Goal: Information Seeking & Learning: Learn about a topic

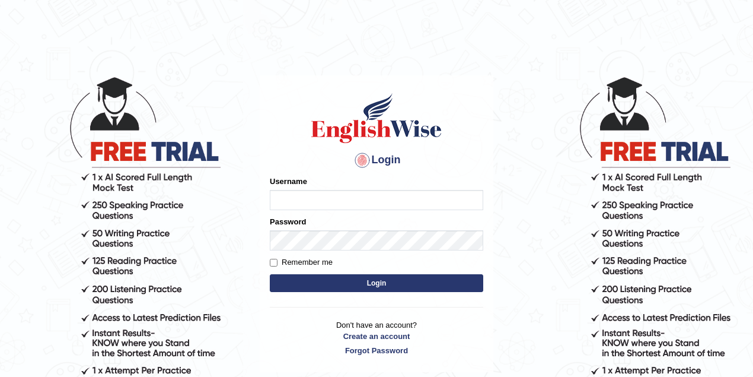
type input "drashti_parramatta"
drag, startPoint x: 368, startPoint y: 195, endPoint x: 227, endPoint y: 203, distance: 141.3
click at [227, 203] on body "Login Please fix the following errors: Username drashti_parramatta Password Rem…" at bounding box center [376, 226] width 753 height 377
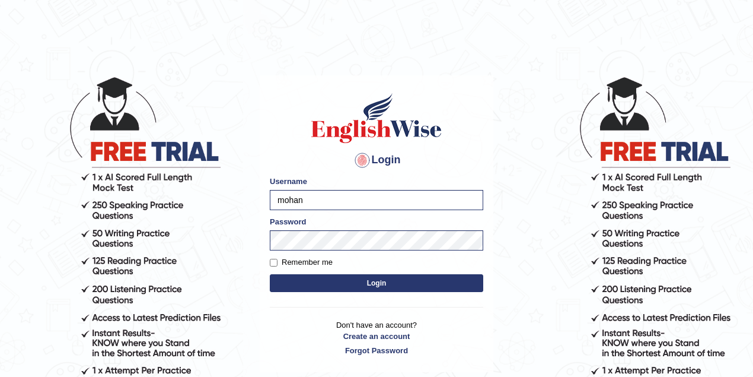
type input "mohansundaram_parramatta"
click at [332, 283] on button "Login" at bounding box center [376, 283] width 213 height 18
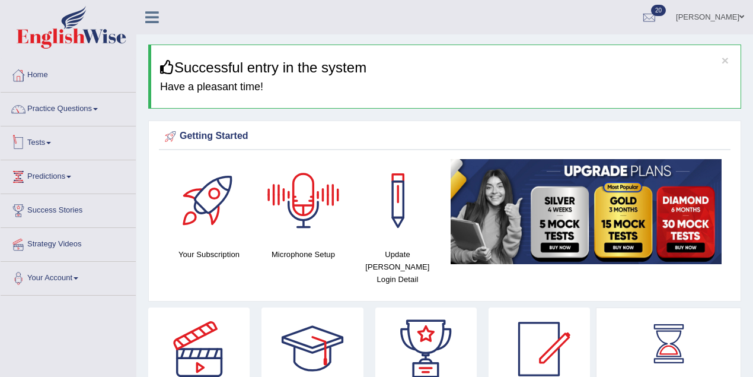
click at [46, 141] on link "Tests" at bounding box center [68, 141] width 135 height 30
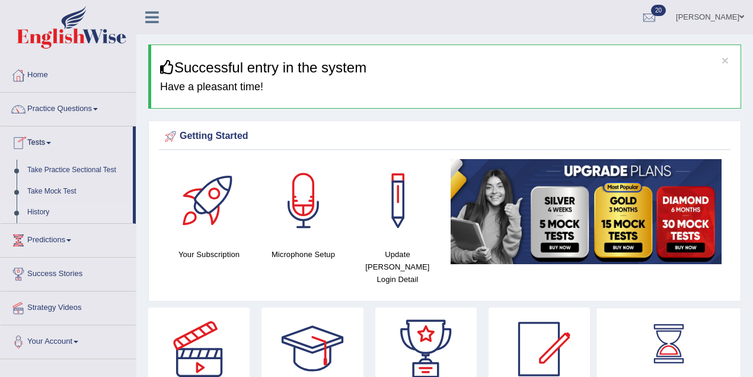
click at [43, 211] on link "History" at bounding box center [77, 212] width 111 height 21
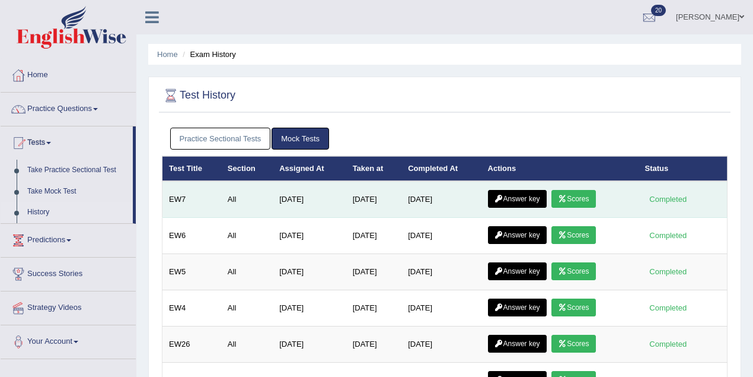
click at [592, 197] on link "Scores" at bounding box center [574, 199] width 44 height 18
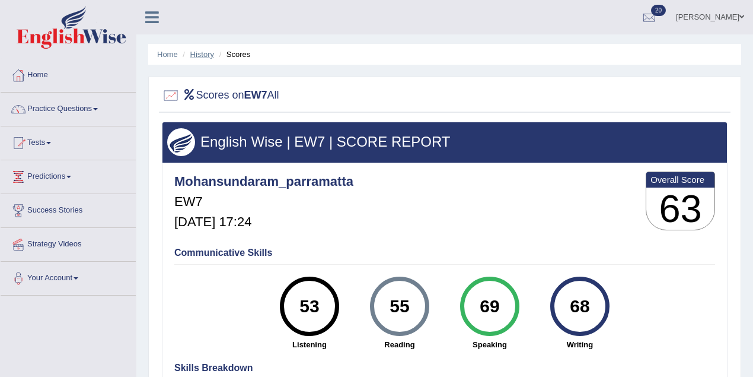
click at [205, 55] on link "History" at bounding box center [202, 54] width 24 height 9
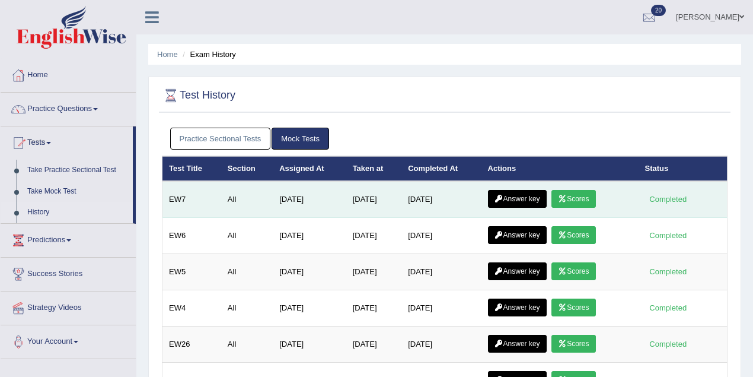
click at [509, 200] on link "Answer key" at bounding box center [517, 199] width 59 height 18
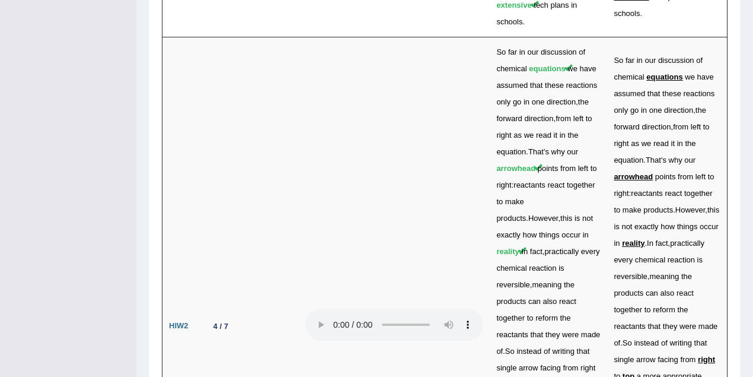
scroll to position [4103, 0]
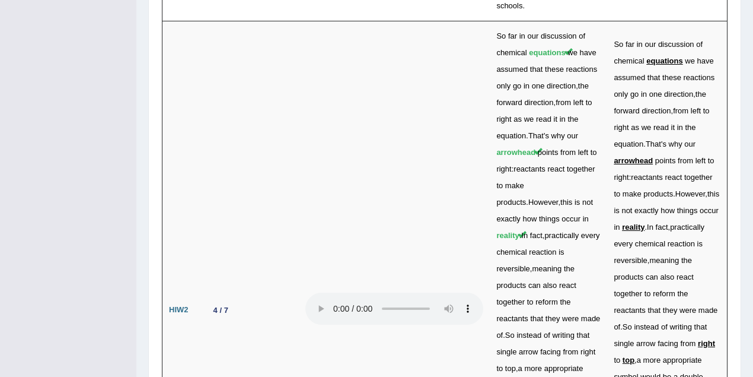
drag, startPoint x: 208, startPoint y: 161, endPoint x: 246, endPoint y: 162, distance: 37.4
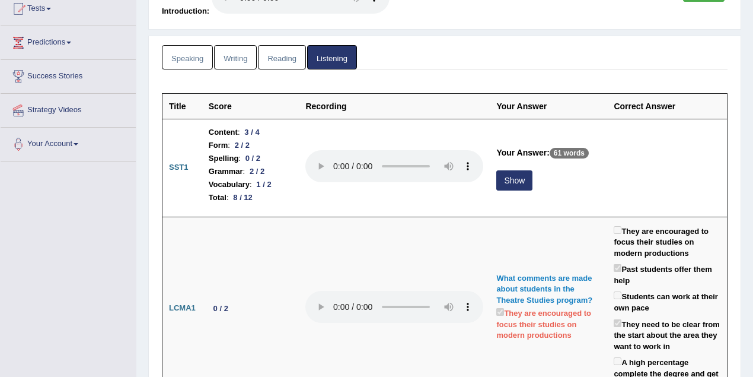
scroll to position [125, 0]
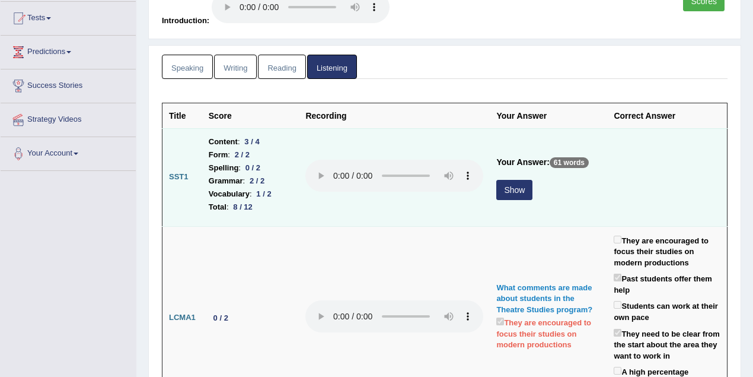
click at [501, 184] on button "Show" at bounding box center [514, 190] width 36 height 20
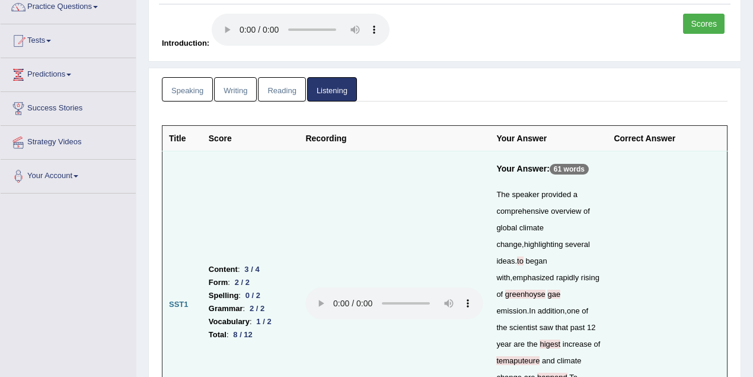
scroll to position [72, 0]
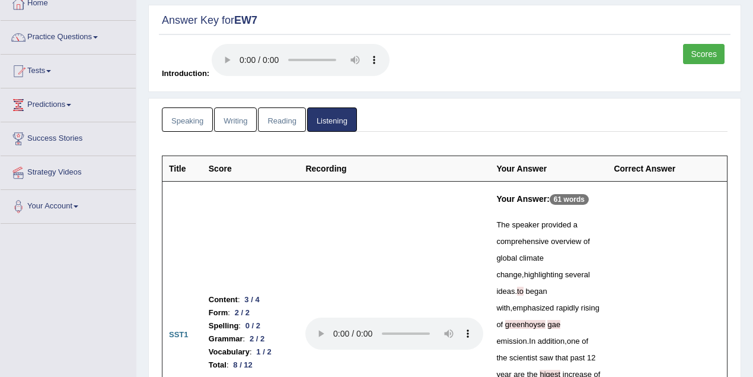
click at [285, 120] on link "Reading" at bounding box center [281, 119] width 47 height 24
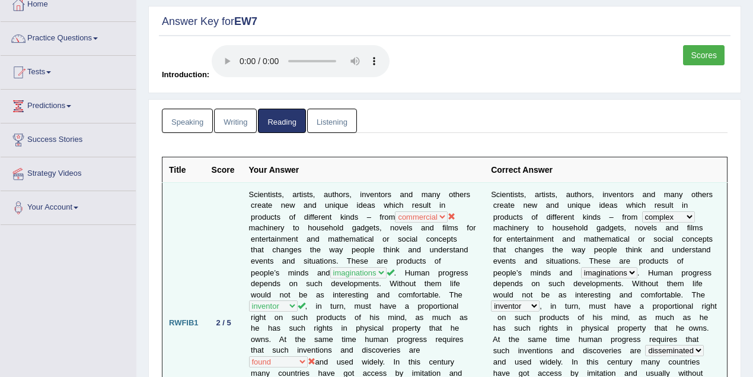
scroll to position [26, 0]
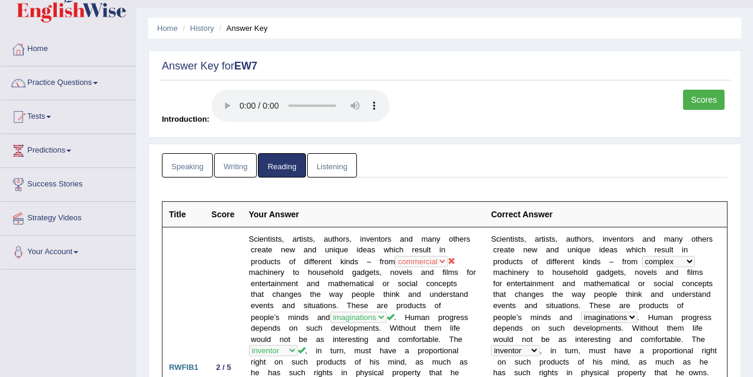
click at [231, 168] on link "Writing" at bounding box center [235, 165] width 43 height 24
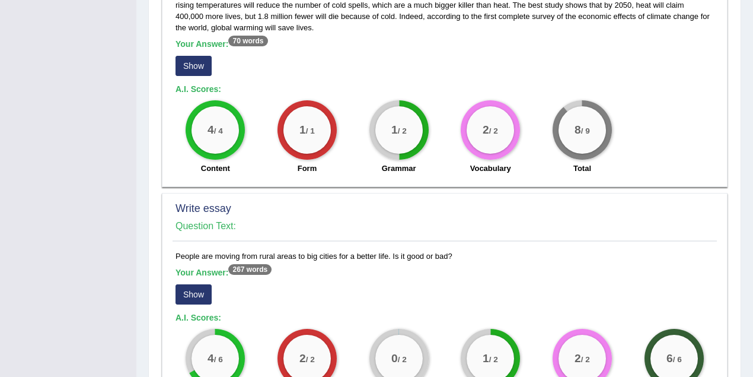
scroll to position [1076, 0]
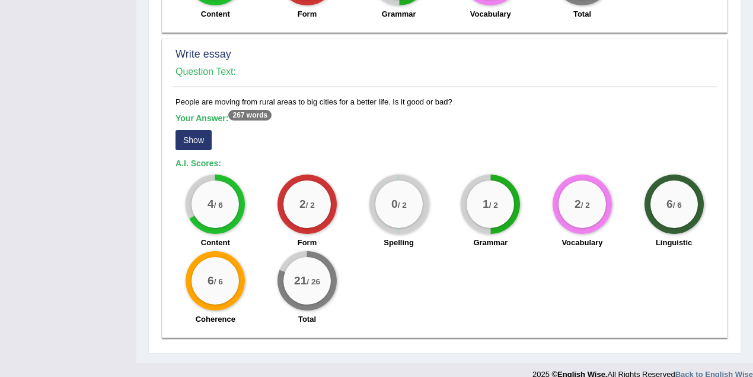
click at [198, 130] on button "Show" at bounding box center [194, 140] width 36 height 20
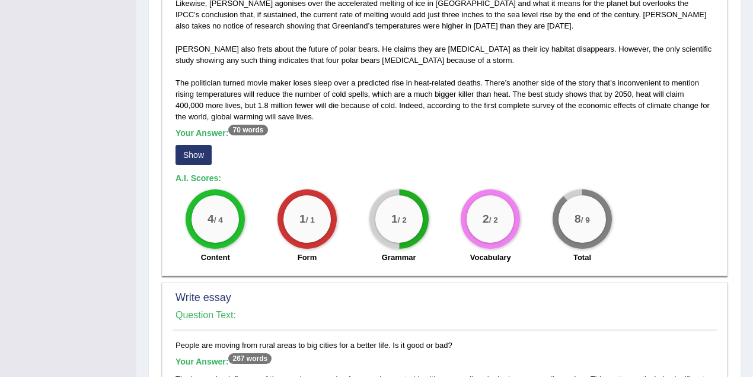
scroll to position [784, 0]
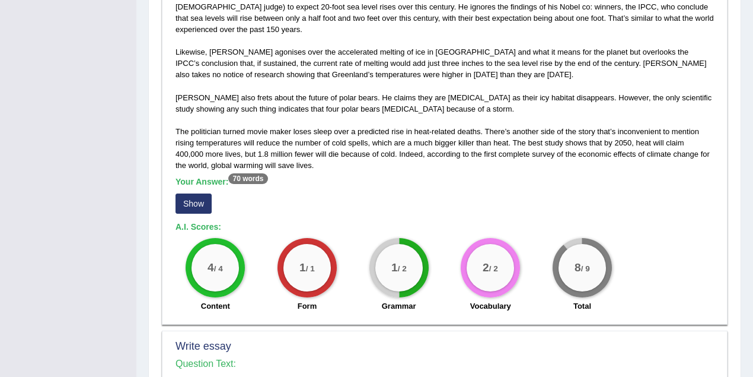
click at [186, 193] on button "Show" at bounding box center [194, 203] width 36 height 20
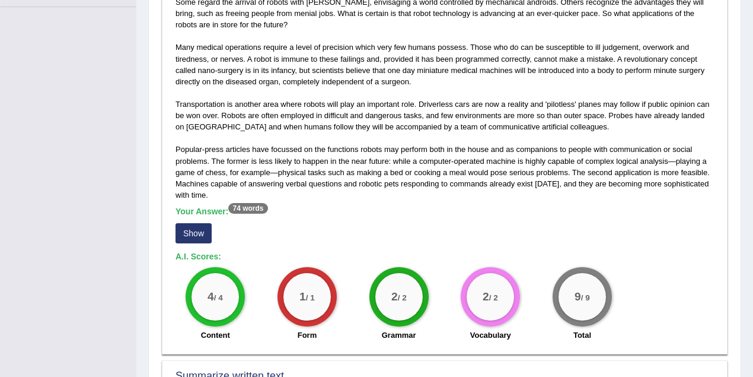
scroll to position [257, 0]
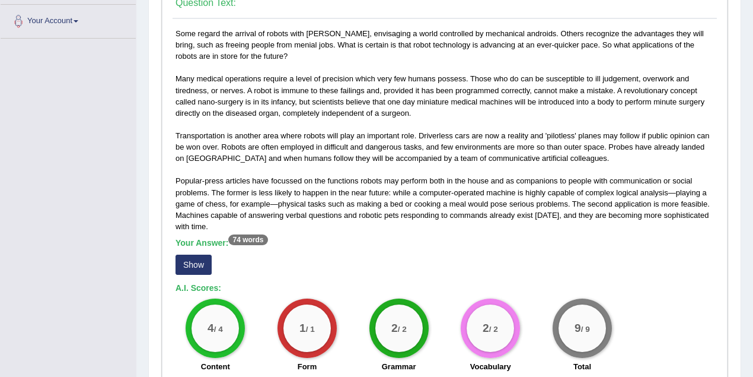
click at [195, 264] on button "Show" at bounding box center [194, 264] width 36 height 20
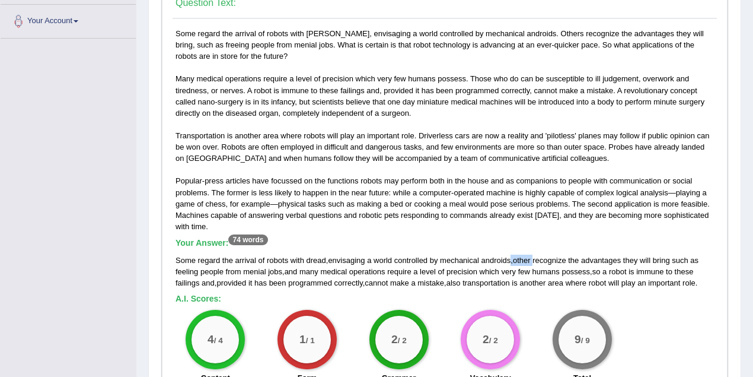
drag, startPoint x: 536, startPoint y: 259, endPoint x: 513, endPoint y: 257, distance: 23.2
click at [513, 257] on div "Some regard the arrival of robots with dread , envisaging a world controlled by…" at bounding box center [445, 271] width 538 height 34
click at [604, 300] on h5 "A.I. Scores:" at bounding box center [445, 298] width 538 height 9
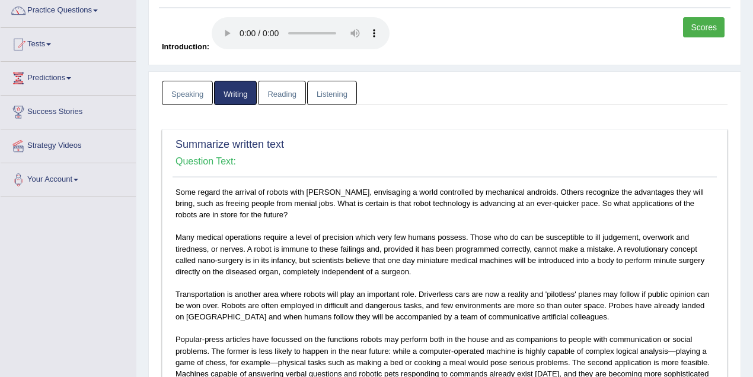
scroll to position [0, 0]
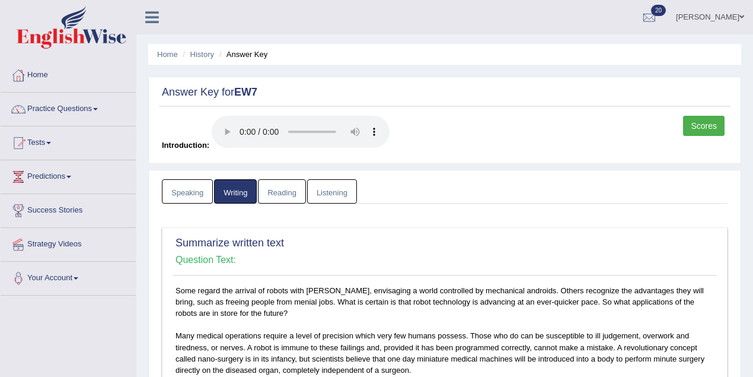
click at [186, 193] on link "Speaking" at bounding box center [187, 191] width 51 height 24
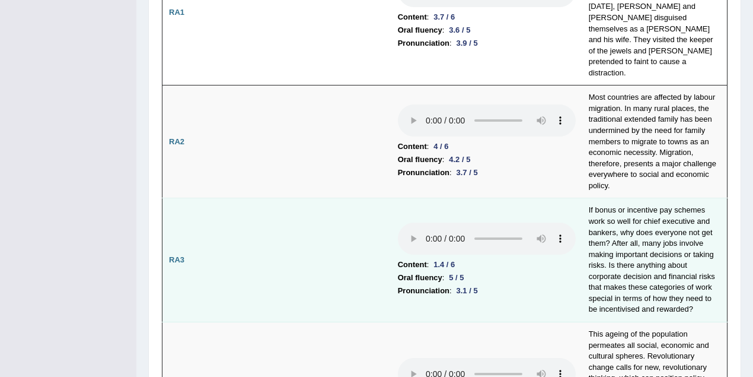
scroll to position [288, 0]
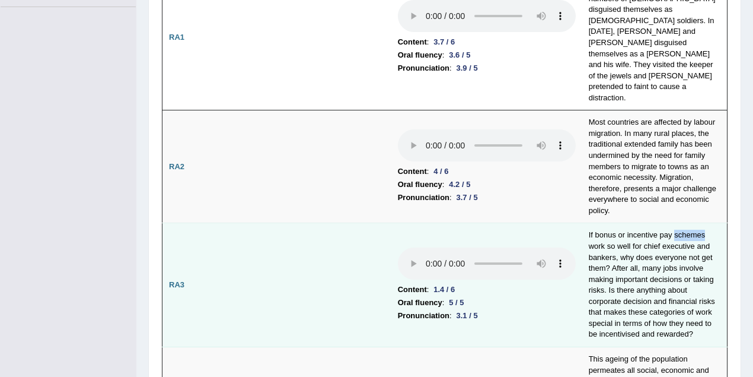
drag, startPoint x: 675, startPoint y: 188, endPoint x: 707, endPoint y: 188, distance: 32.0
click at [707, 223] on td "If bonus or incentive pay schemes work so well for chief executive and bankers,…" at bounding box center [654, 285] width 145 height 124
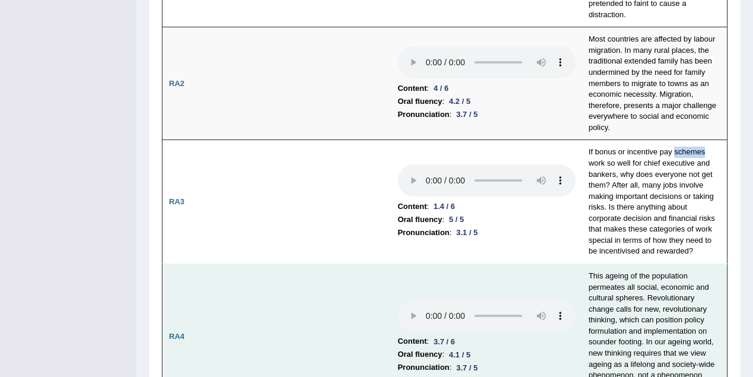
scroll to position [446, 0]
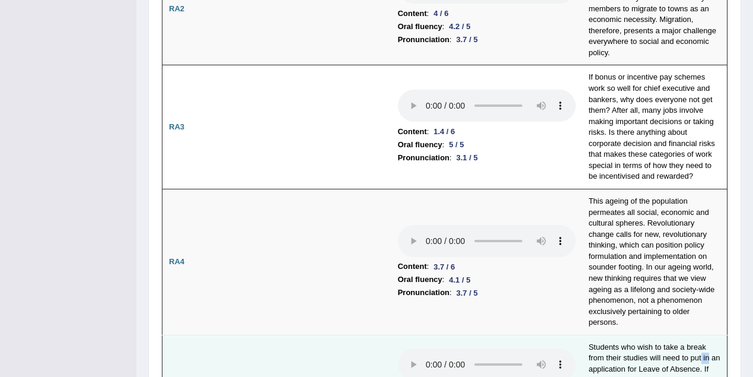
drag, startPoint x: 702, startPoint y: 310, endPoint x: 709, endPoint y: 310, distance: 7.1
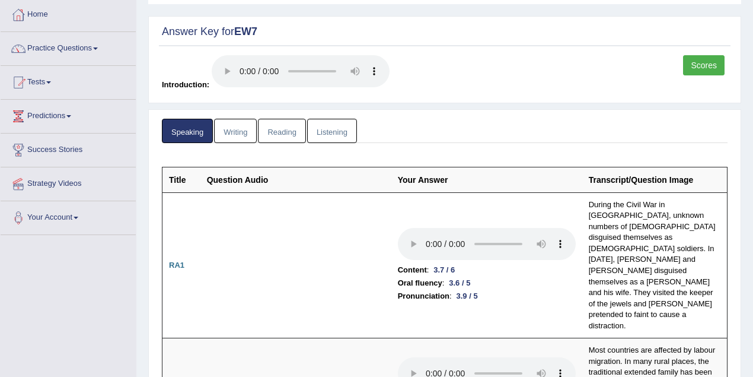
scroll to position [0, 0]
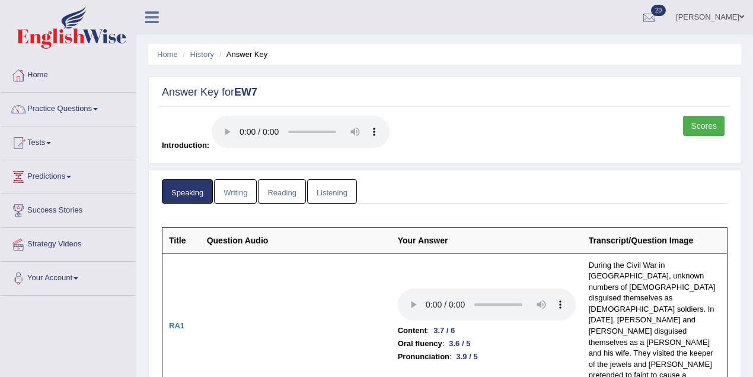
click at [34, 73] on link "Home" at bounding box center [68, 74] width 135 height 30
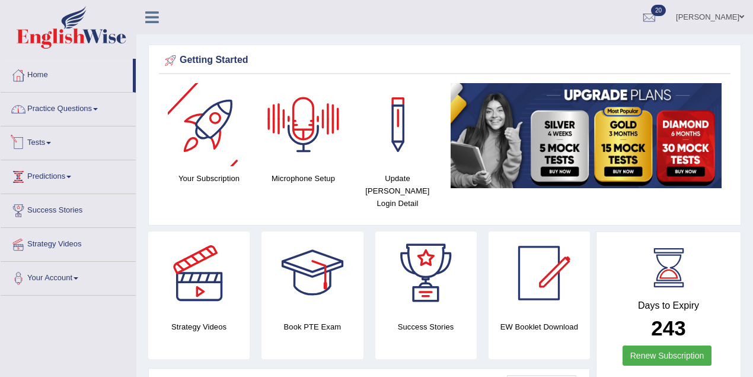
click at [84, 98] on link "Practice Questions" at bounding box center [68, 108] width 135 height 30
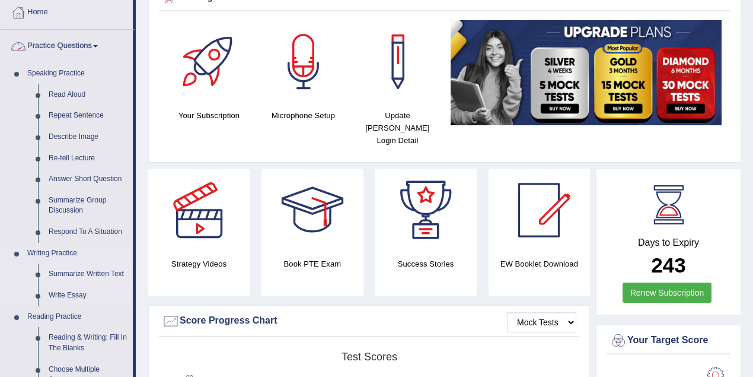
scroll to position [158, 0]
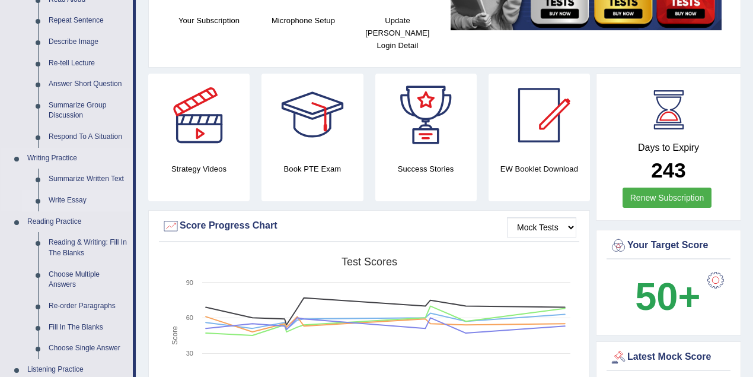
click at [76, 197] on link "Write Essay" at bounding box center [88, 200] width 90 height 21
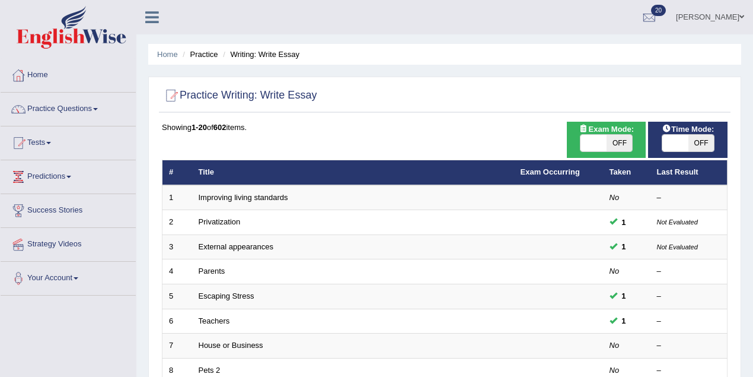
click at [585, 148] on span at bounding box center [594, 143] width 26 height 17
checkbox input "true"
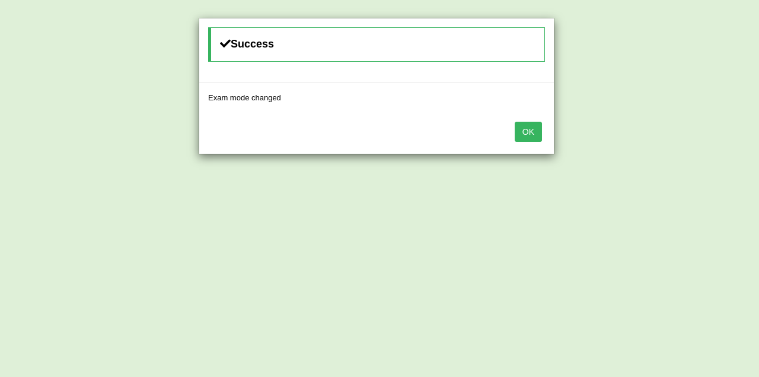
click at [523, 133] on button "OK" at bounding box center [528, 132] width 27 height 20
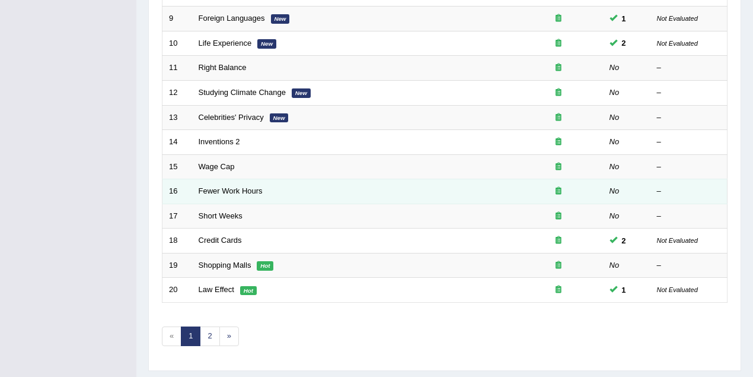
scroll to position [403, 0]
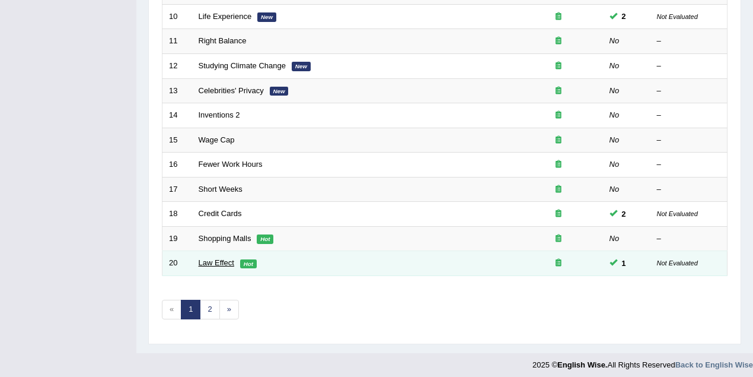
click at [215, 258] on link "Law Effect" at bounding box center [217, 262] width 36 height 9
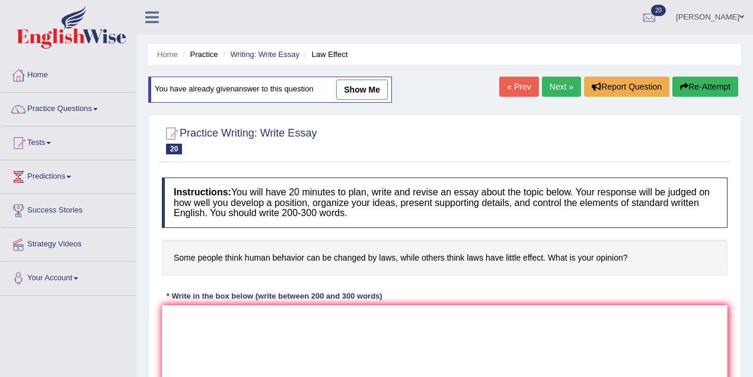
click at [358, 86] on link "show me" at bounding box center [362, 89] width 52 height 20
type textarea "The increasing influence of the human behavior can be changed by law on our liv…"
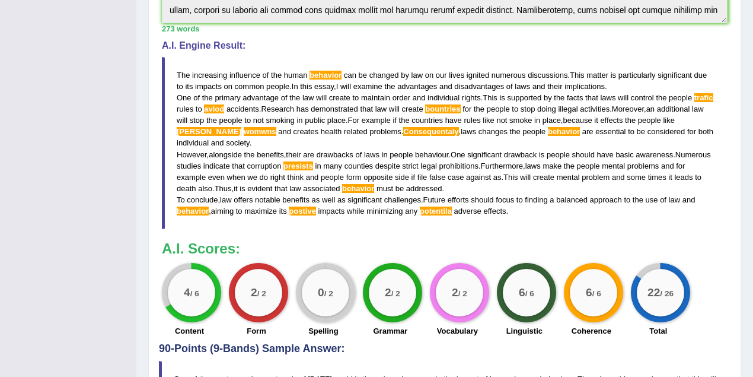
scroll to position [316, 0]
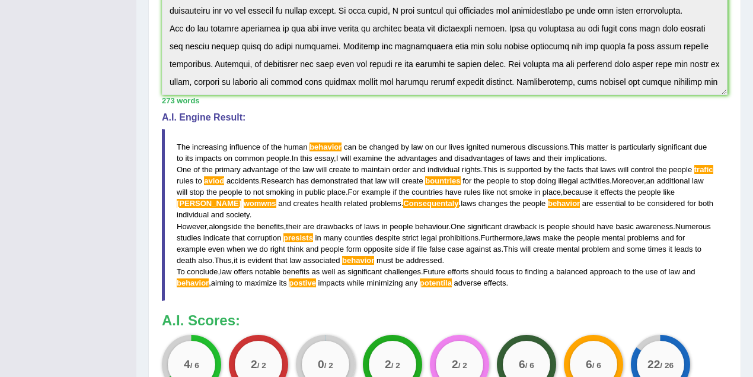
drag, startPoint x: 289, startPoint y: 168, endPoint x: 337, endPoint y: 165, distance: 48.2
click at [384, 171] on blockquote "The increasing influence of the human behavior can be changed by law on our liv…" at bounding box center [445, 215] width 566 height 172
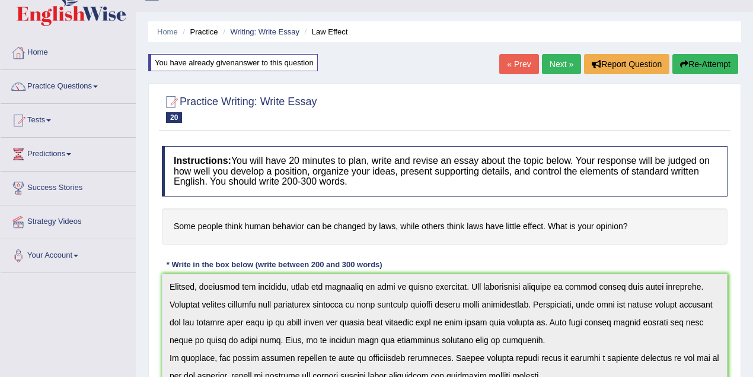
scroll to position [0, 0]
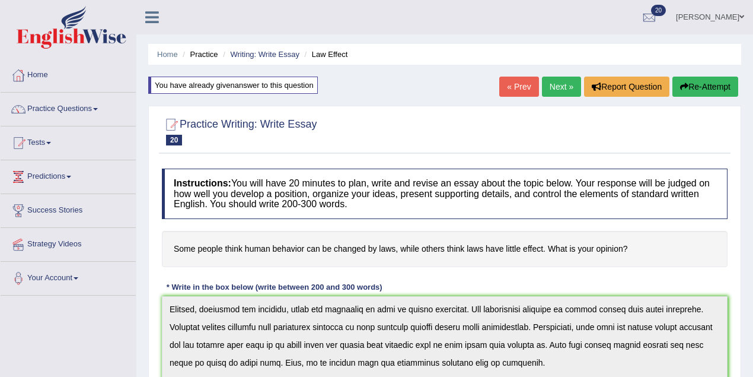
click at [556, 83] on link "Next »" at bounding box center [561, 86] width 39 height 20
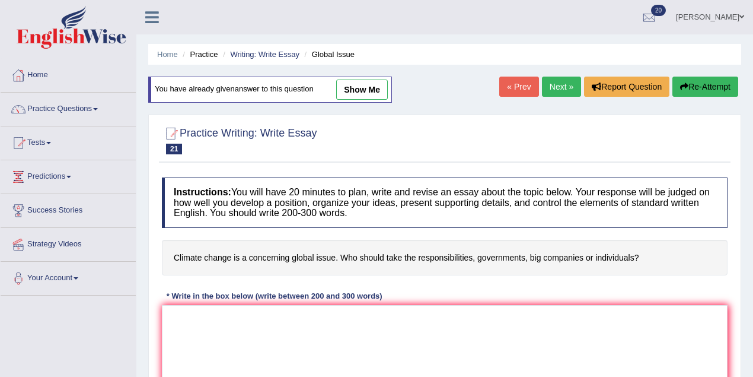
click at [355, 90] on link "show me" at bounding box center [362, 89] width 52 height 20
type textarea "The increasing influence of climate change on our lives has ignited numerous di…"
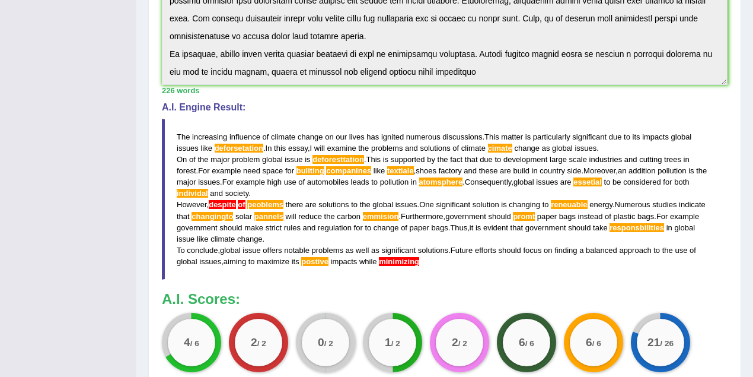
scroll to position [369, 0]
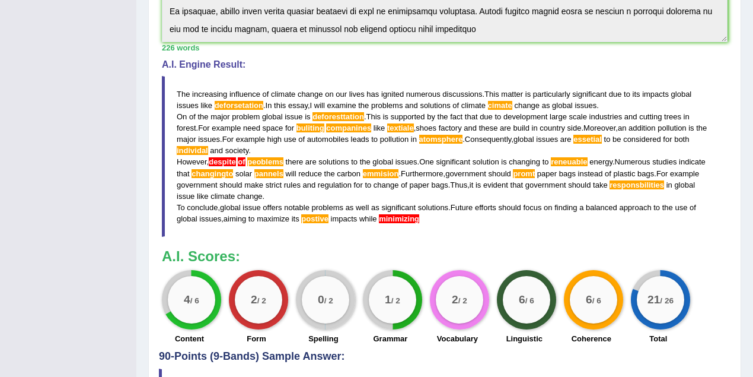
drag, startPoint x: 264, startPoint y: 232, endPoint x: 386, endPoint y: 204, distance: 124.7
click at [286, 234] on blockquote "The increasing influence of climate change on our lives has ignited numerous di…" at bounding box center [445, 156] width 566 height 161
click at [432, 235] on div "Instructions: You will have 20 minutes to plan, write and revise an essay about…" at bounding box center [445, 72] width 572 height 556
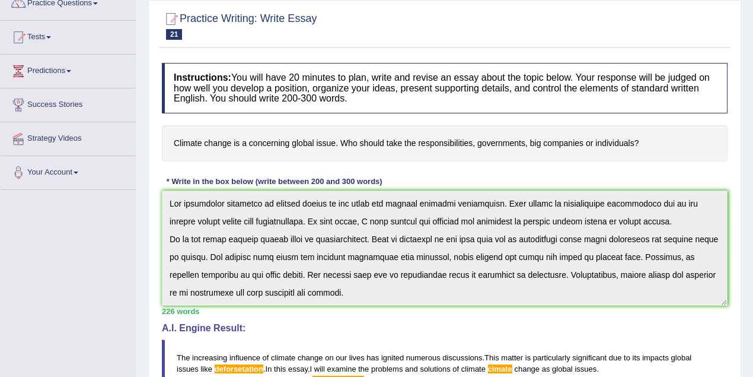
scroll to position [0, 0]
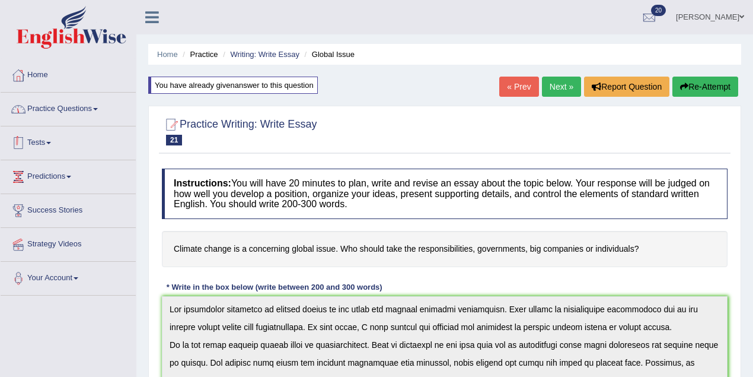
click at [59, 104] on link "Practice Questions" at bounding box center [68, 108] width 135 height 30
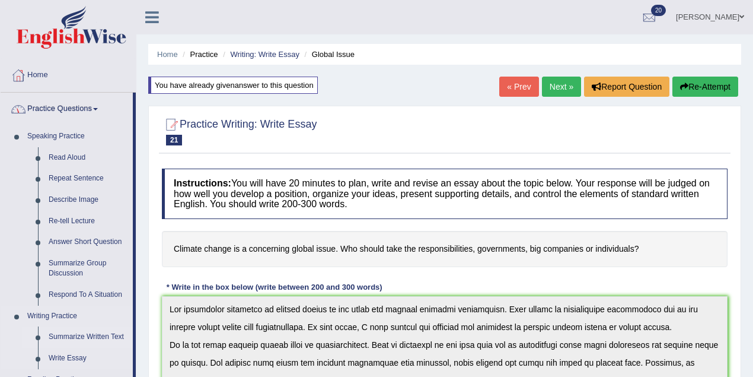
click at [75, 338] on link "Summarize Written Text" at bounding box center [88, 336] width 90 height 21
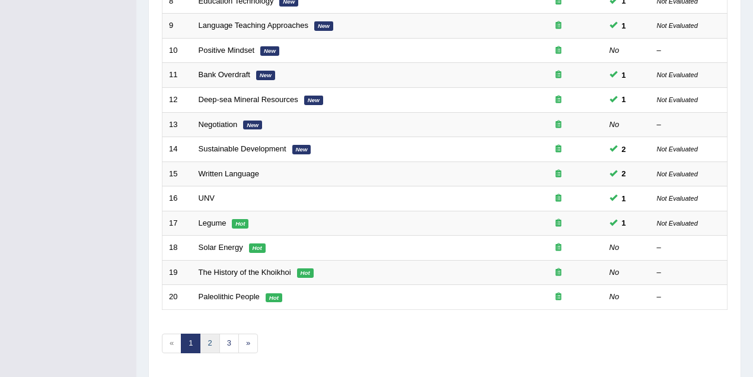
click at [205, 337] on link "2" at bounding box center [210, 343] width 20 height 20
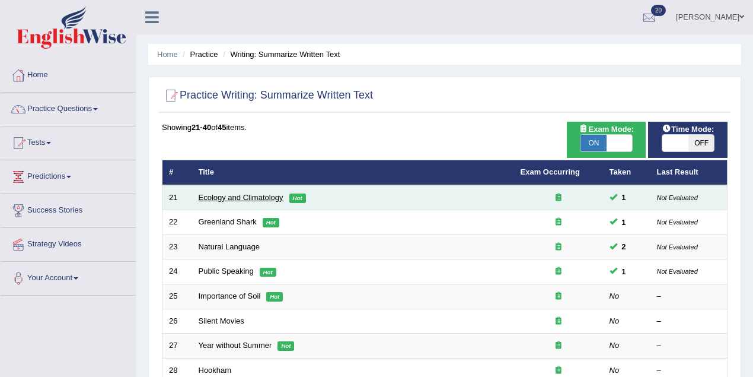
click at [222, 194] on link "Ecology and Climatology" at bounding box center [241, 197] width 85 height 9
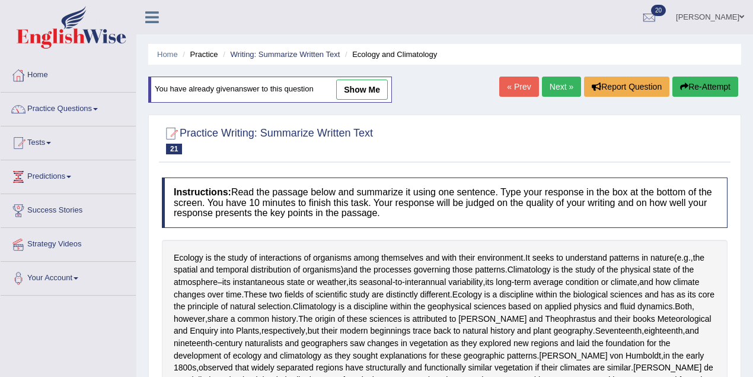
click at [366, 90] on link "show me" at bounding box center [362, 89] width 52 height 20
type textarea "Ecology is the study of interactions of organisms among themselves and with the…"
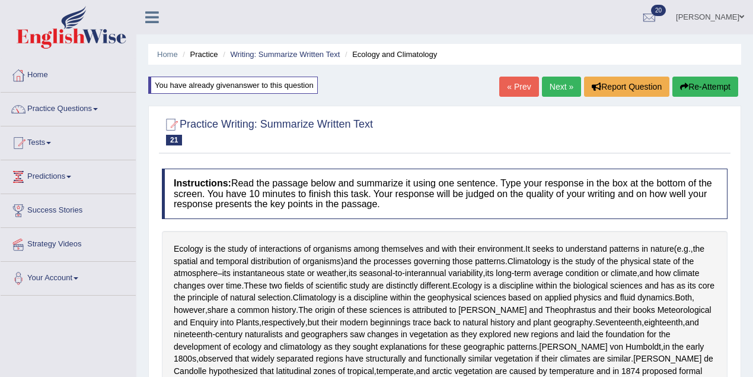
click at [555, 90] on link "Next »" at bounding box center [561, 86] width 39 height 20
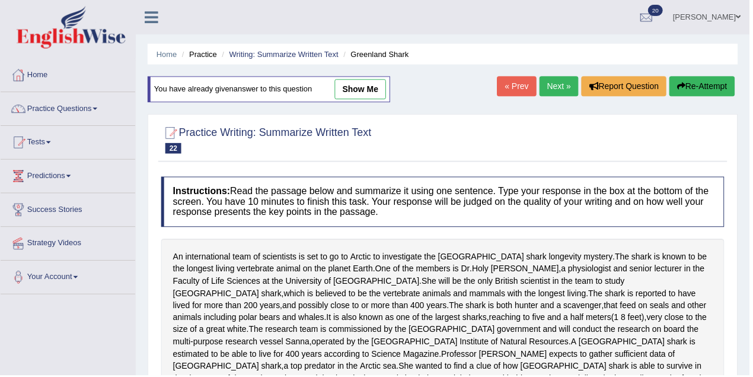
click at [353, 93] on link "show me" at bounding box center [362, 89] width 52 height 20
type textarea "An international team of scientists is set to go to Arctic to investigate the G…"
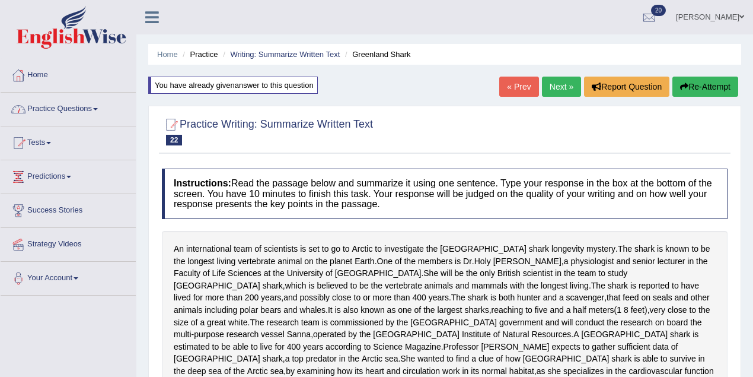
click at [74, 106] on link "Practice Questions" at bounding box center [68, 108] width 135 height 30
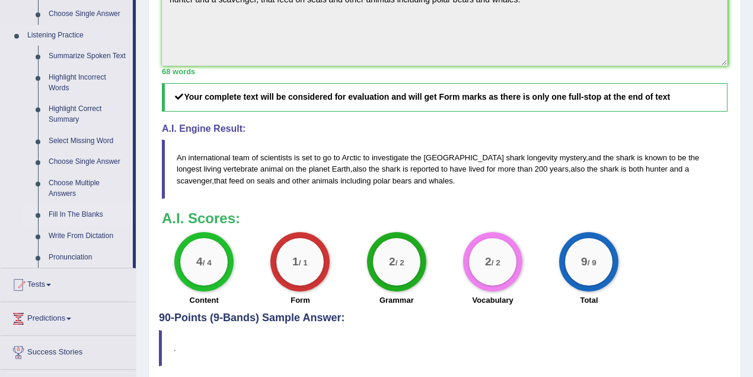
scroll to position [527, 0]
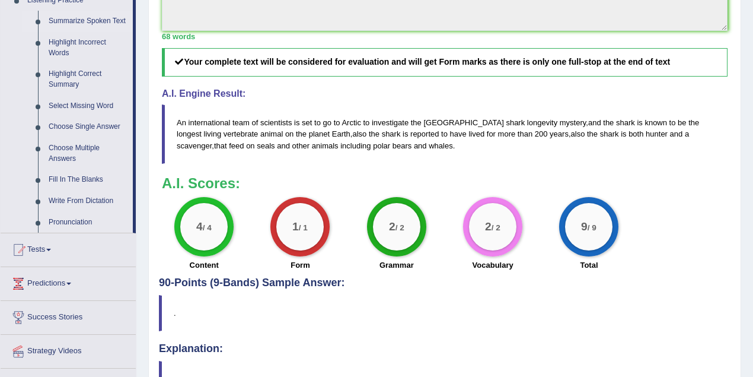
click at [79, 22] on link "Summarize Spoken Text" at bounding box center [88, 21] width 90 height 21
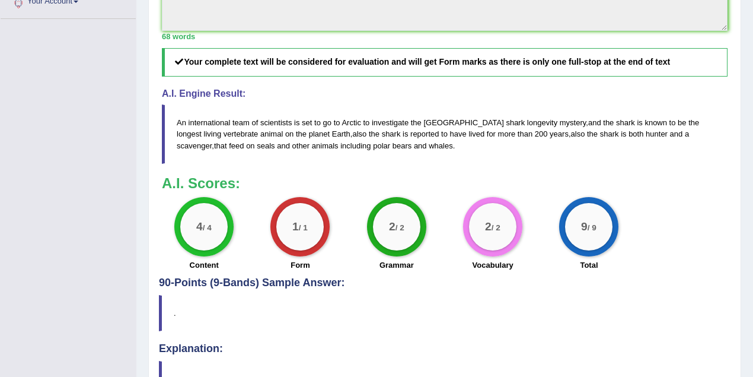
scroll to position [290, 0]
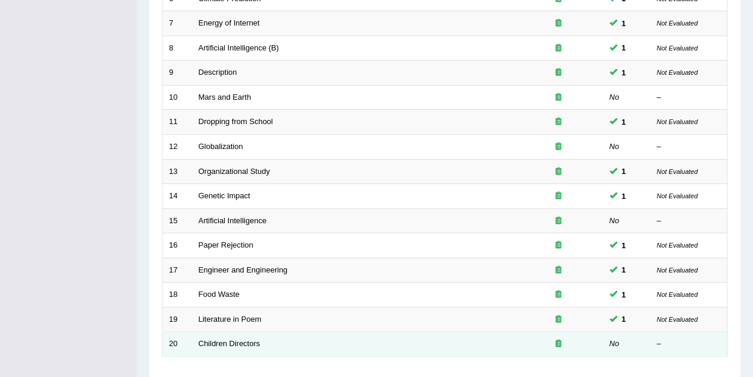
scroll to position [403, 0]
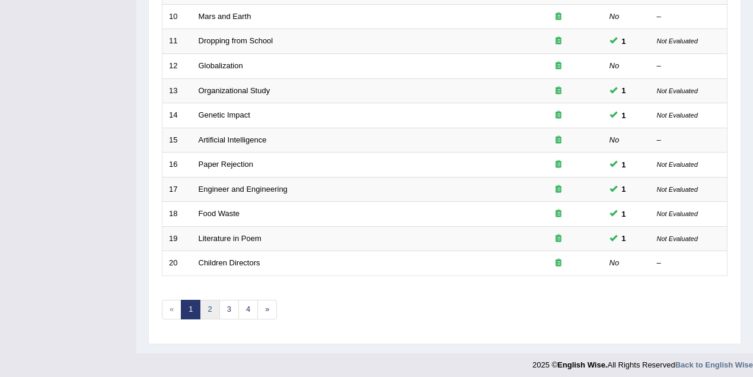
click at [210, 305] on link "2" at bounding box center [210, 309] width 20 height 20
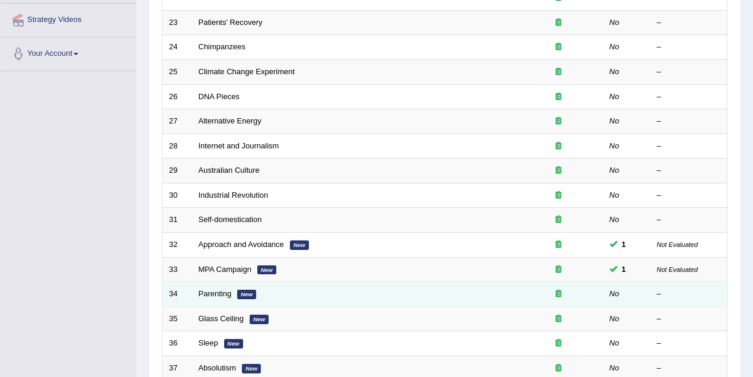
scroll to position [369, 0]
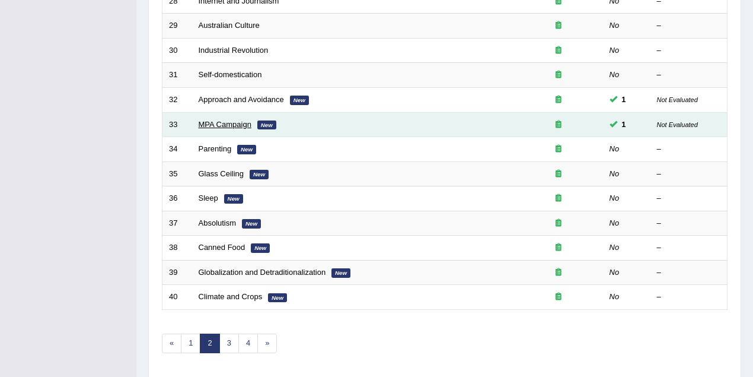
click at [241, 120] on link "MPA Campaign" at bounding box center [225, 124] width 53 height 9
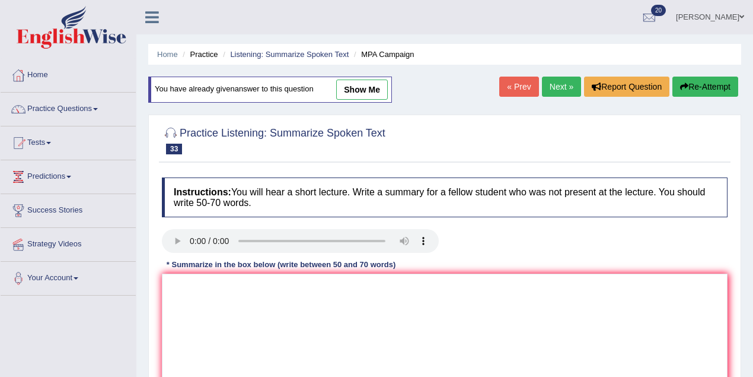
click at [343, 90] on link "show me" at bounding box center [362, 89] width 52 height 20
type textarea "The speaker provided a comprehensive overview of ocean life and MPA campaign. T…"
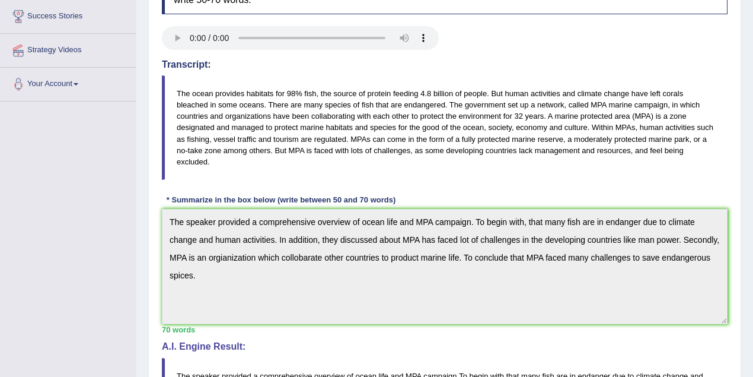
scroll to position [211, 0]
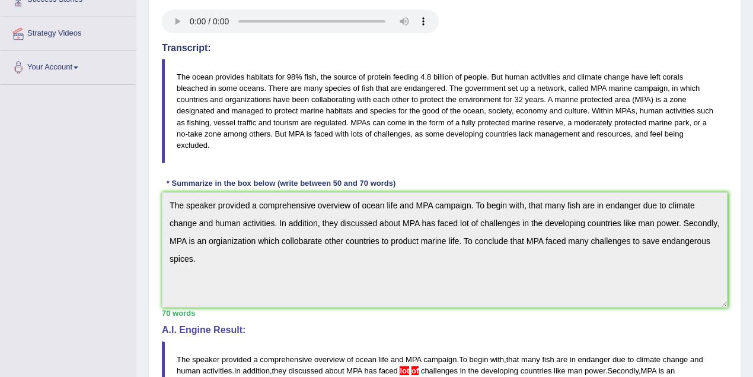
drag, startPoint x: 351, startPoint y: 135, endPoint x: 397, endPoint y: 138, distance: 46.4
click at [399, 138] on blockquote "The ocean provides habitats for 98% fish, the source of protein feeding 4.8 bil…" at bounding box center [445, 111] width 566 height 104
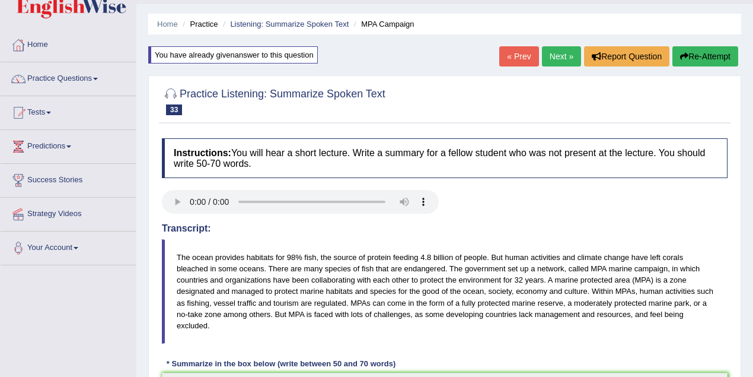
scroll to position [0, 0]
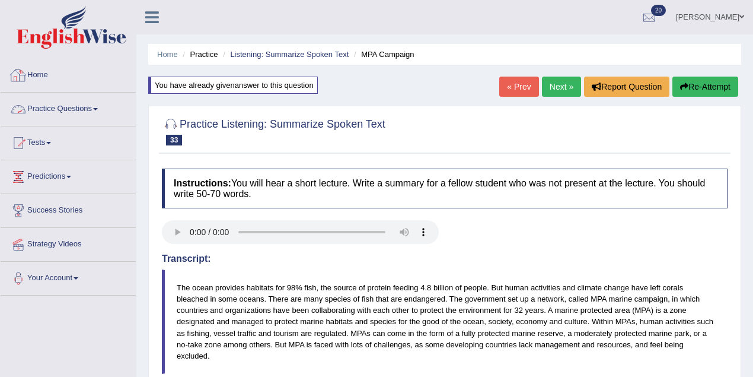
click at [36, 79] on link "Home" at bounding box center [68, 74] width 135 height 30
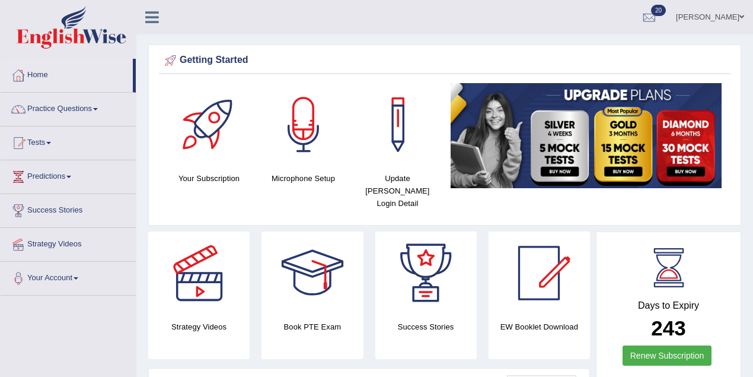
click at [710, 12] on link "[PERSON_NAME]" at bounding box center [710, 15] width 86 height 31
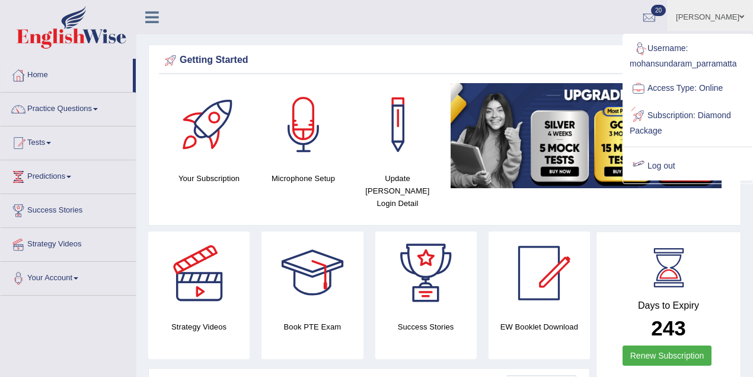
click at [654, 165] on link "Log out" at bounding box center [688, 165] width 128 height 27
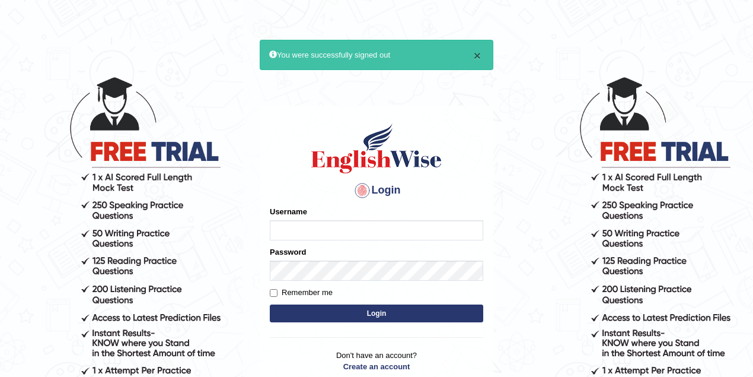
type input "mohansundaram_parramatta"
click at [474, 54] on button "×" at bounding box center [477, 55] width 7 height 12
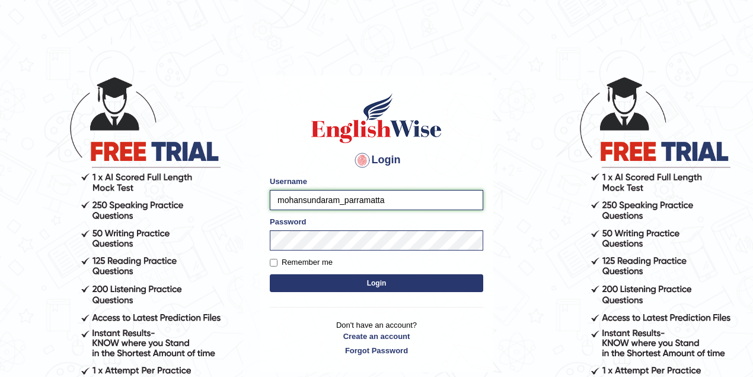
drag, startPoint x: 378, startPoint y: 193, endPoint x: 256, endPoint y: 192, distance: 122.8
click at [254, 194] on body "Login Please fix the following errors: Username mohansundaram_parramatta Passwo…" at bounding box center [376, 226] width 753 height 377
type input "daniza_parramatta"
click at [379, 282] on button "Login" at bounding box center [376, 283] width 213 height 18
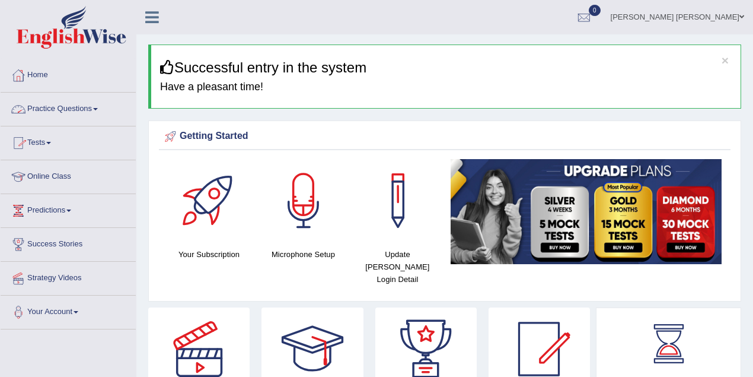
click at [88, 105] on link "Practice Questions" at bounding box center [68, 108] width 135 height 30
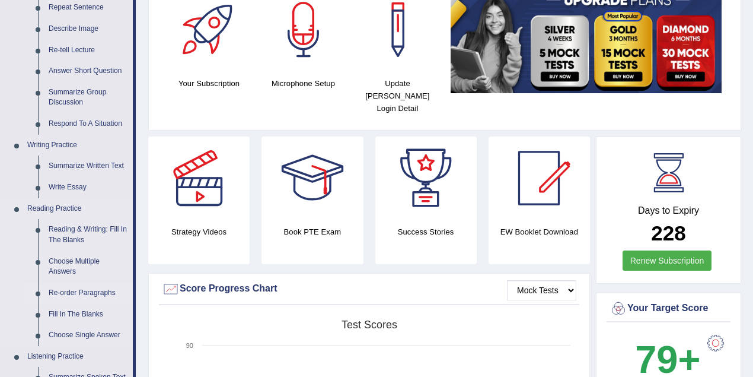
scroll to position [211, 0]
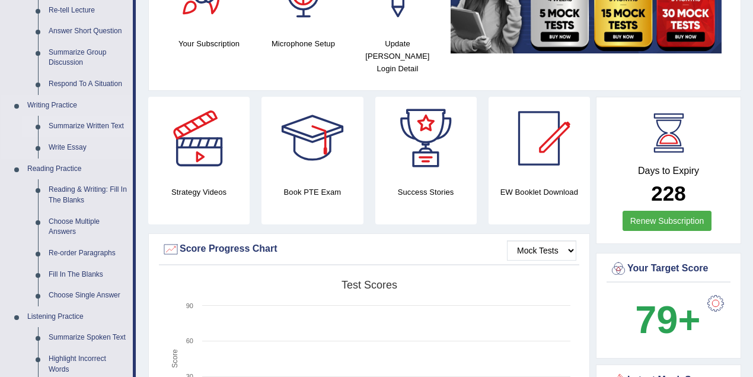
click at [73, 129] on link "Summarize Written Text" at bounding box center [88, 126] width 90 height 21
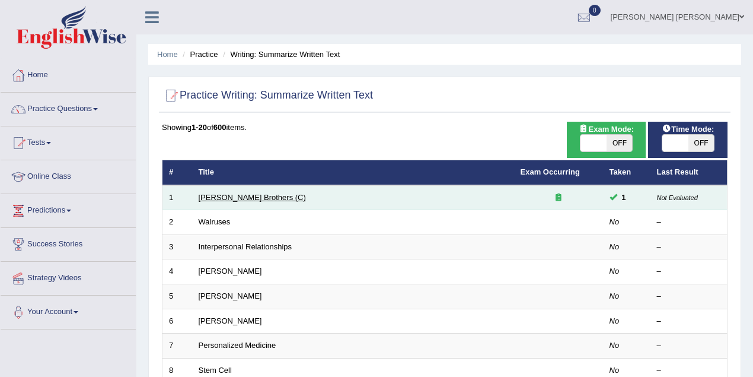
click at [224, 195] on link "[PERSON_NAME] Brothers (C)" at bounding box center [252, 197] width 107 height 9
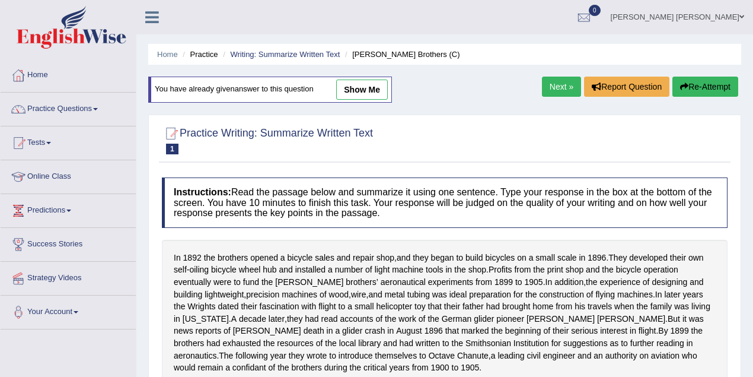
click at [372, 88] on link "show me" at bounding box center [362, 89] width 52 height 20
type textarea "In [DATE] the [PERSON_NAME] brothers opened a bicycle sales and repair shop and…"
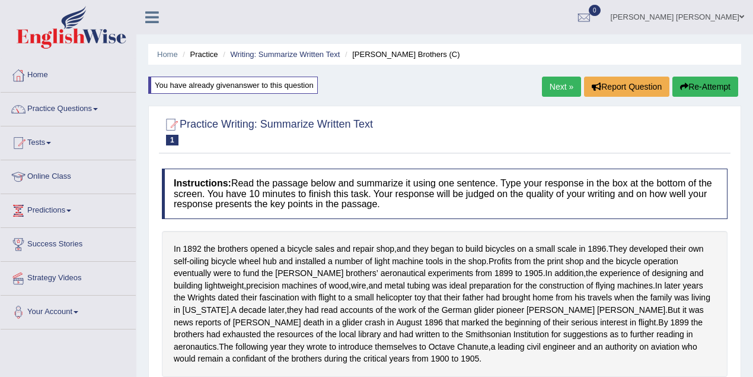
click at [554, 88] on link "Next »" at bounding box center [561, 86] width 39 height 20
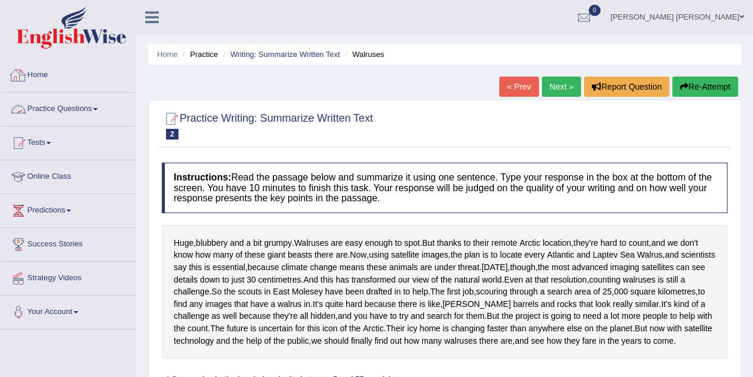
click at [71, 104] on link "Practice Questions" at bounding box center [68, 108] width 135 height 30
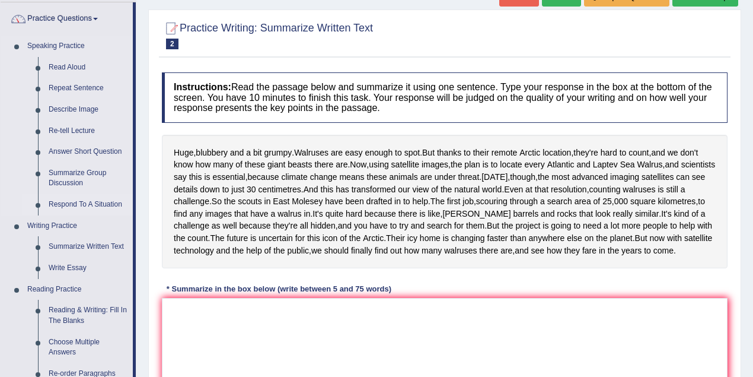
scroll to position [106, 0]
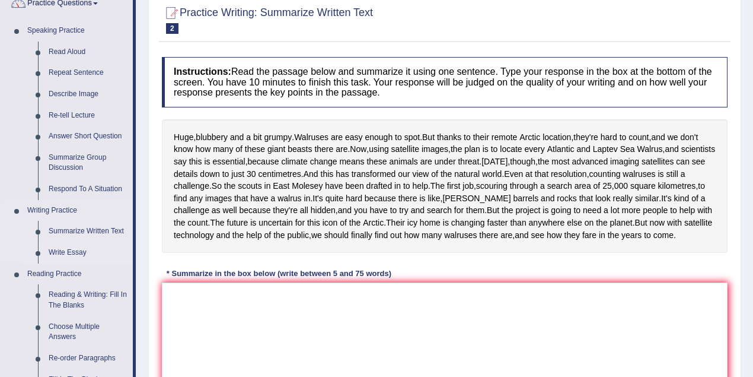
click at [74, 253] on link "Write Essay" at bounding box center [88, 252] width 90 height 21
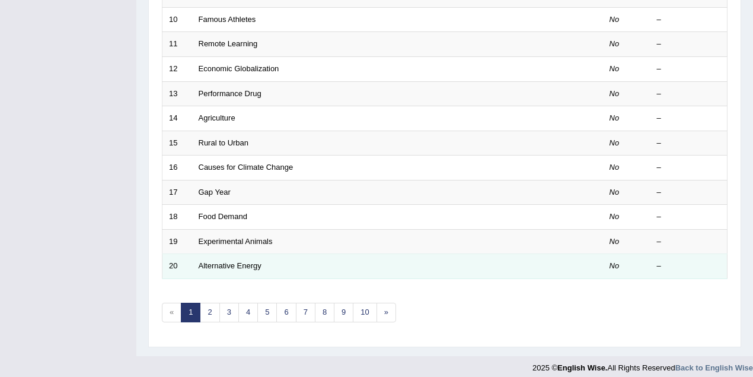
scroll to position [403, 0]
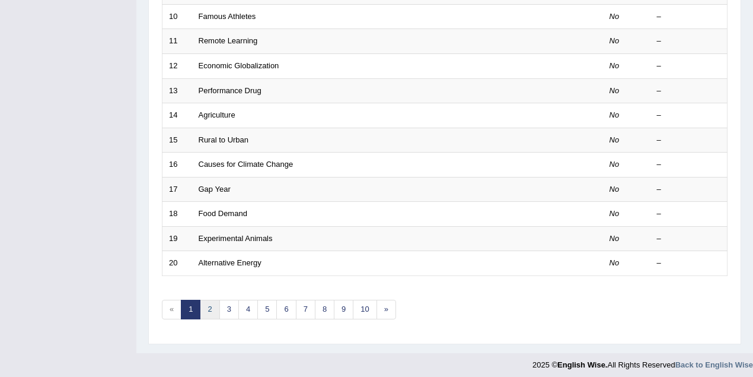
click at [203, 312] on link "2" at bounding box center [210, 309] width 20 height 20
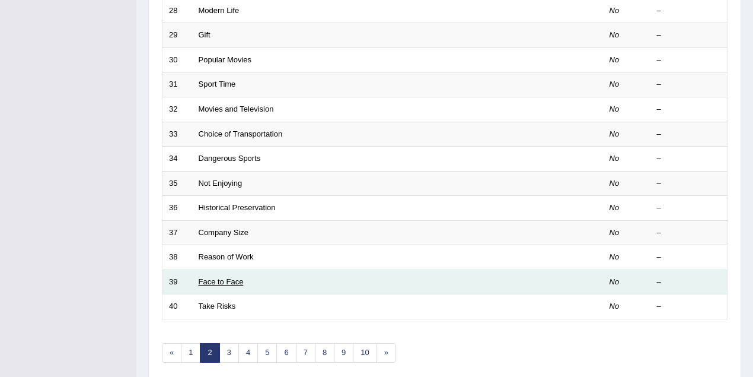
scroll to position [403, 0]
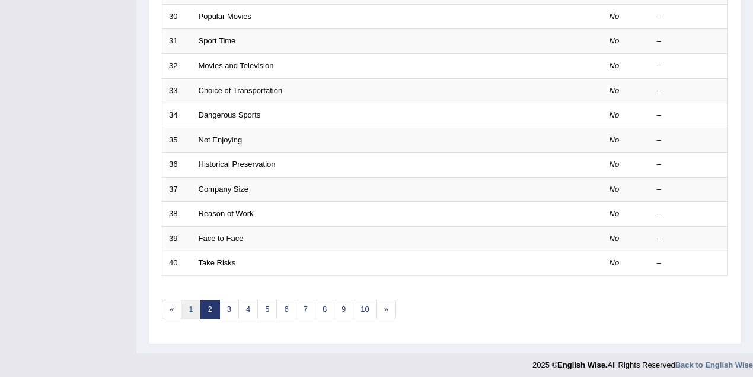
click at [187, 307] on link "1" at bounding box center [191, 309] width 20 height 20
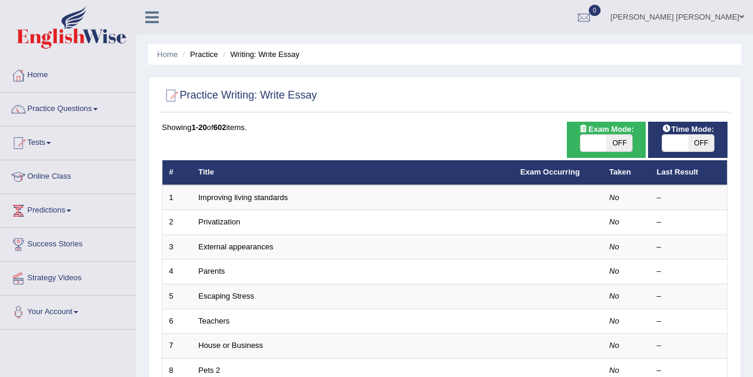
click at [600, 145] on span at bounding box center [594, 143] width 26 height 17
checkbox input "true"
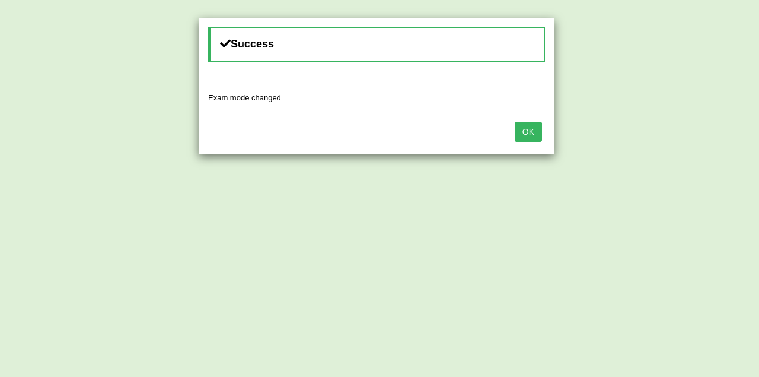
click at [527, 132] on button "OK" at bounding box center [528, 132] width 27 height 20
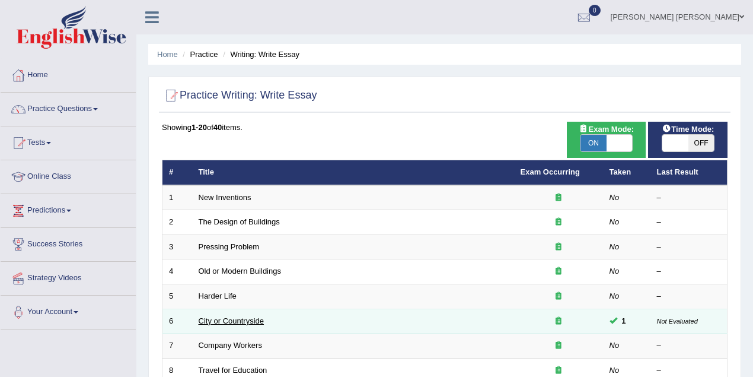
click at [243, 319] on link "City or Countryside" at bounding box center [232, 320] width 66 height 9
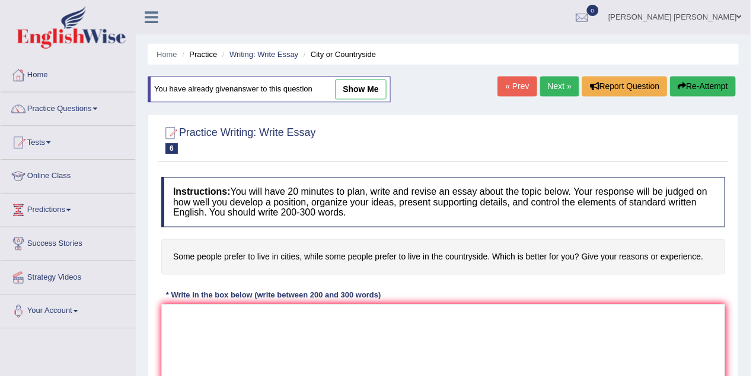
click at [365, 93] on link "show me" at bounding box center [362, 89] width 52 height 20
type textarea "The increasing influence of City or Countryside on our lives has ignited numero…"
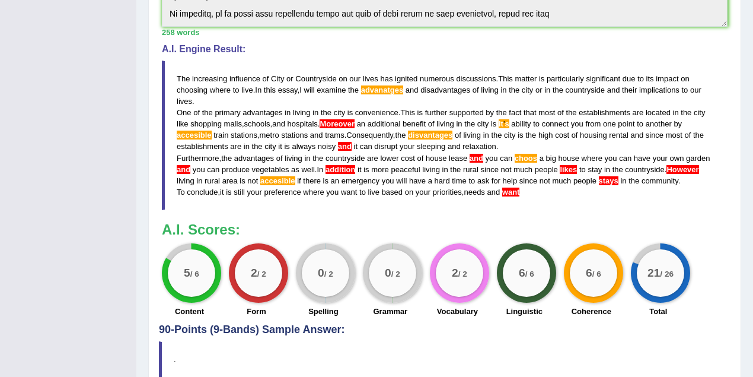
scroll to position [334, 0]
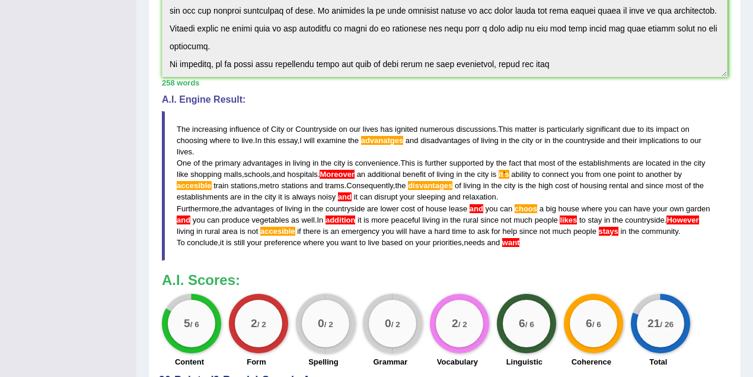
drag, startPoint x: 270, startPoint y: 125, endPoint x: 281, endPoint y: 129, distance: 12.2
click at [283, 128] on blockquote "The increasing influence of City or Countryside on our lives has ignited numero…" at bounding box center [445, 185] width 566 height 149
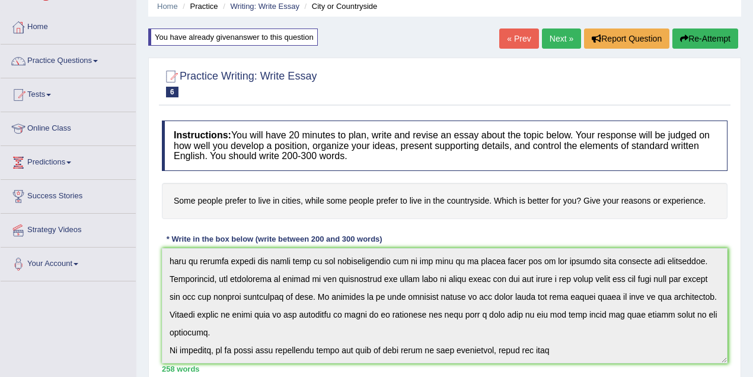
scroll to position [0, 0]
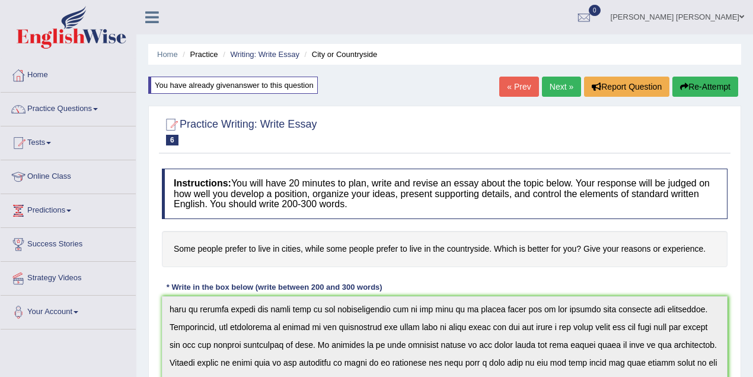
click at [703, 18] on link "[PERSON_NAME] [PERSON_NAME]" at bounding box center [677, 15] width 151 height 31
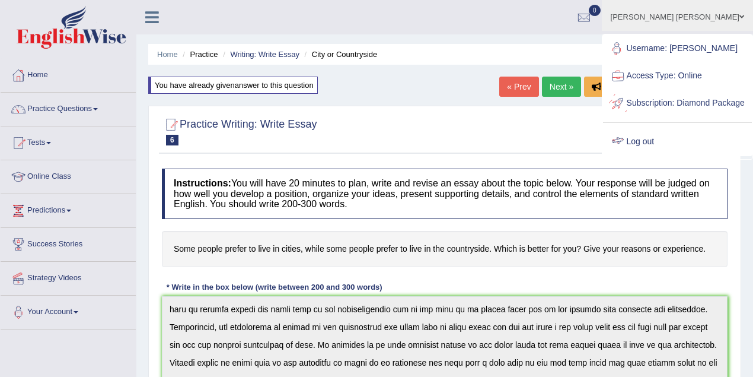
click at [664, 155] on link "Log out" at bounding box center [677, 141] width 149 height 27
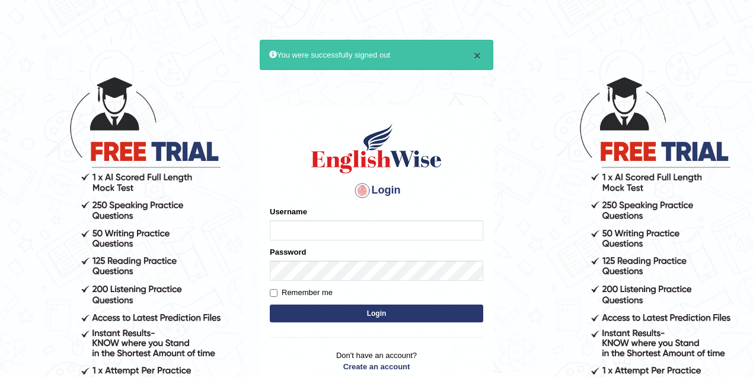
type input "mohansundaram_parramatta"
click at [480, 55] on button "×" at bounding box center [477, 55] width 7 height 12
